Goal: Task Accomplishment & Management: Use online tool/utility

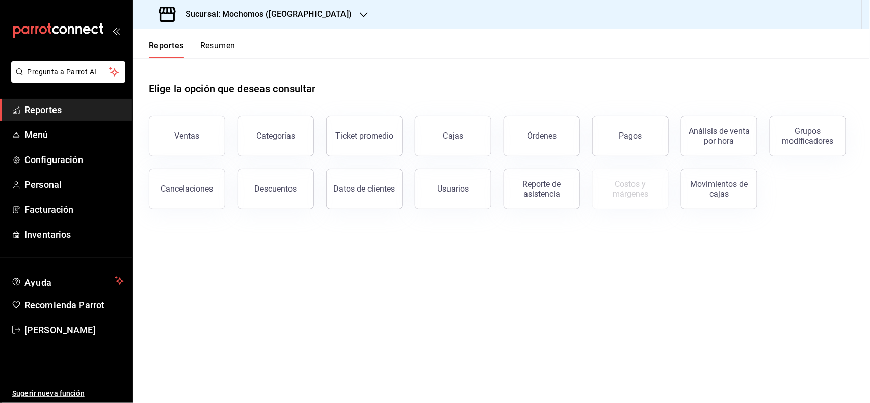
click at [194, 134] on div "Ventas" at bounding box center [187, 136] width 25 height 10
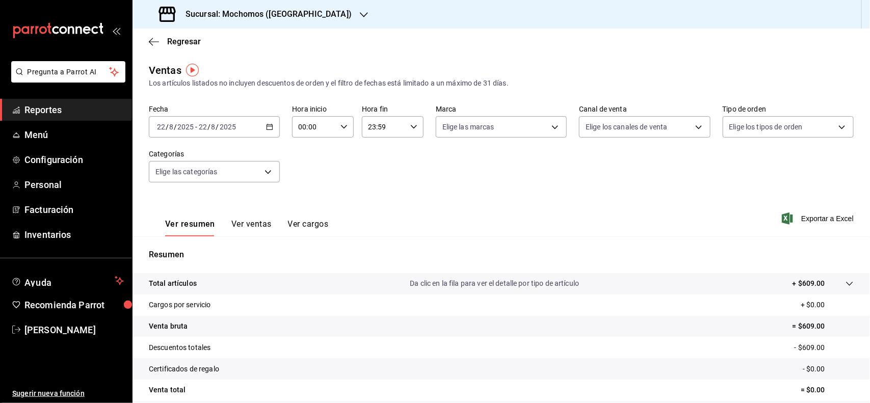
click at [199, 134] on div "[DATE] [DATE] - [DATE] [DATE]" at bounding box center [214, 126] width 131 height 21
click at [185, 205] on span "Semana actual" at bounding box center [196, 203] width 79 height 11
click at [807, 223] on span "Exportar a Excel" at bounding box center [819, 219] width 70 height 12
